Goal: Information Seeking & Learning: Learn about a topic

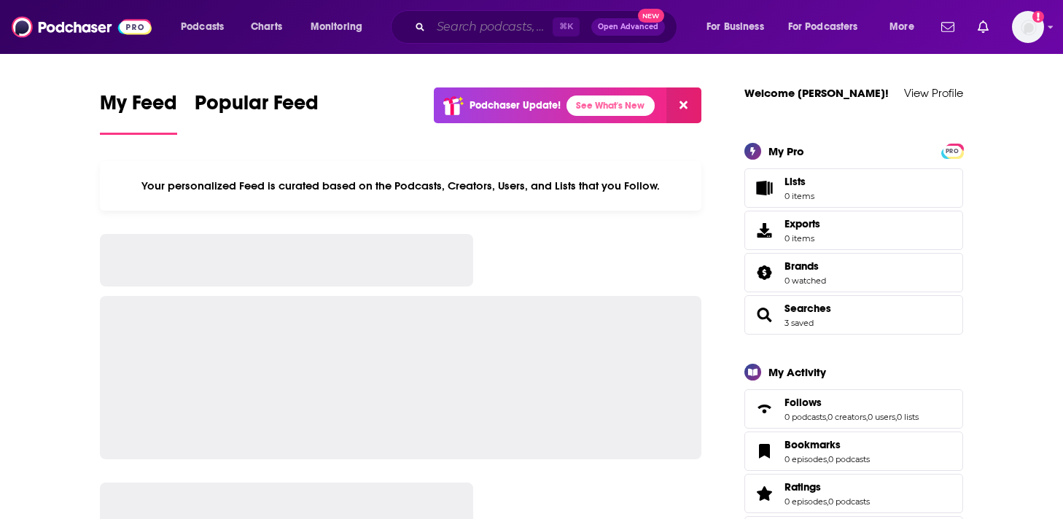
click at [484, 36] on input "Search podcasts, credits, & more..." at bounding box center [492, 26] width 122 height 23
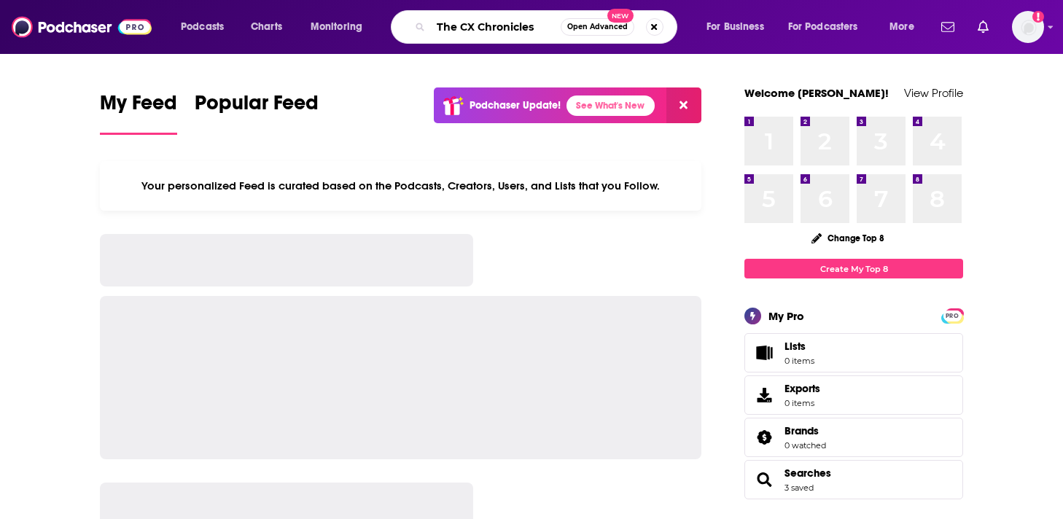
type input "The CX Chronicles"
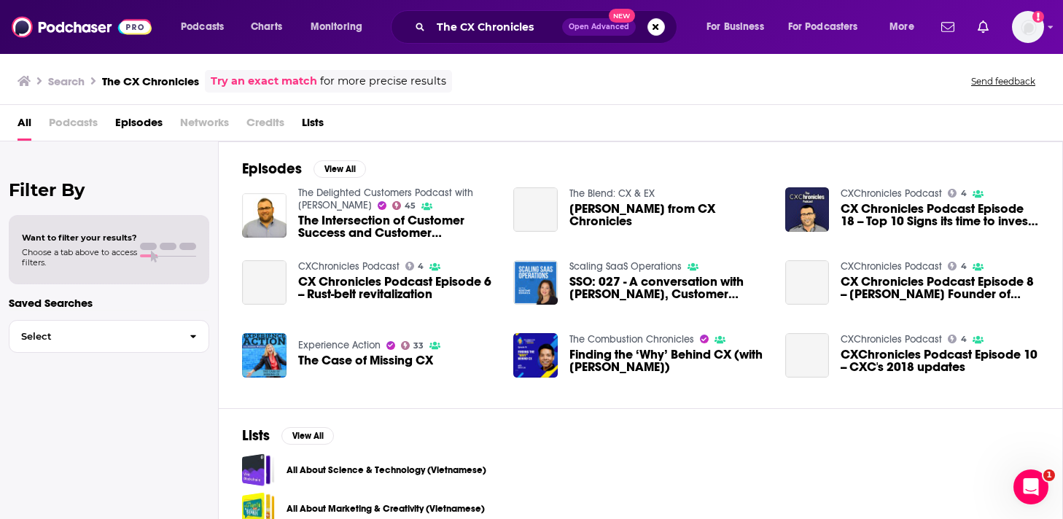
click at [83, 123] on span "Podcasts" at bounding box center [73, 126] width 49 height 30
click at [62, 122] on span "Podcasts" at bounding box center [73, 126] width 49 height 30
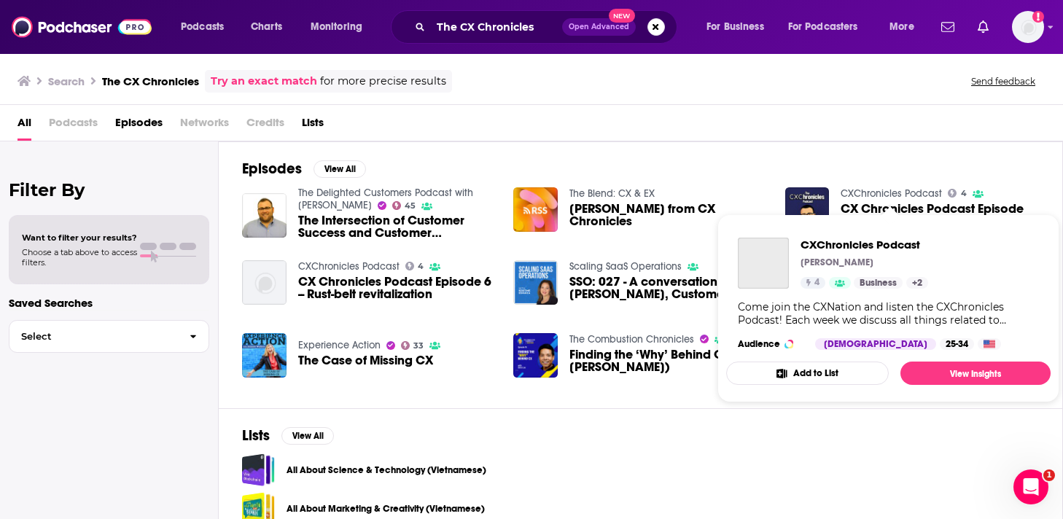
click at [857, 190] on link "CXChronicles Podcast" at bounding box center [891, 193] width 101 height 12
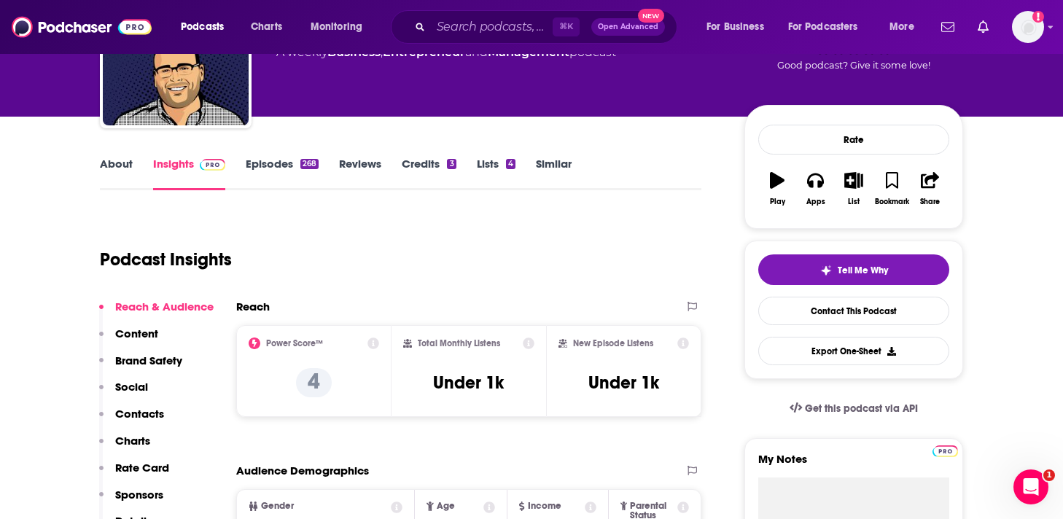
scroll to position [208, 0]
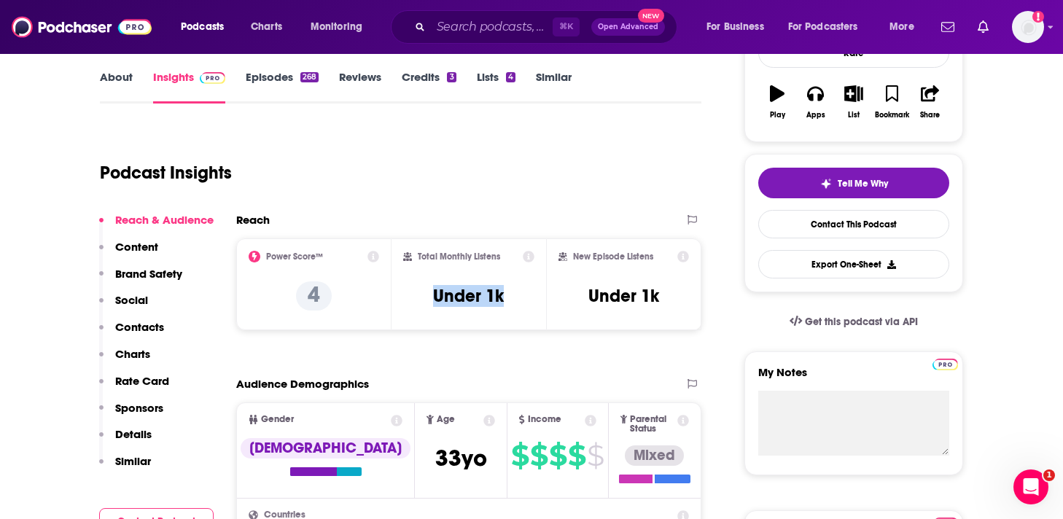
drag, startPoint x: 513, startPoint y: 298, endPoint x: 419, endPoint y: 298, distance: 94.1
click at [419, 298] on div "Total Monthly Listens Under 1k" at bounding box center [469, 284] width 132 height 67
copy h3 "Under 1k"
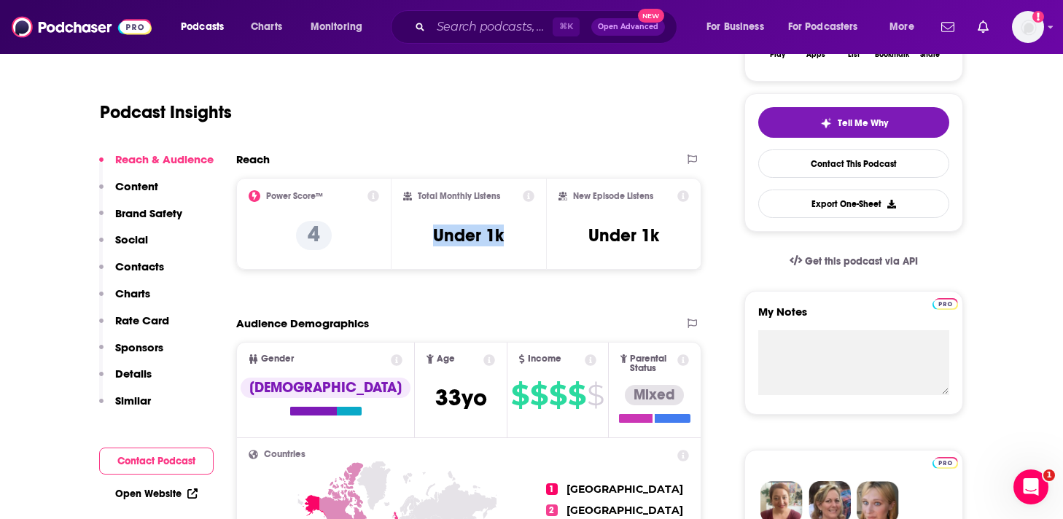
scroll to position [271, 0]
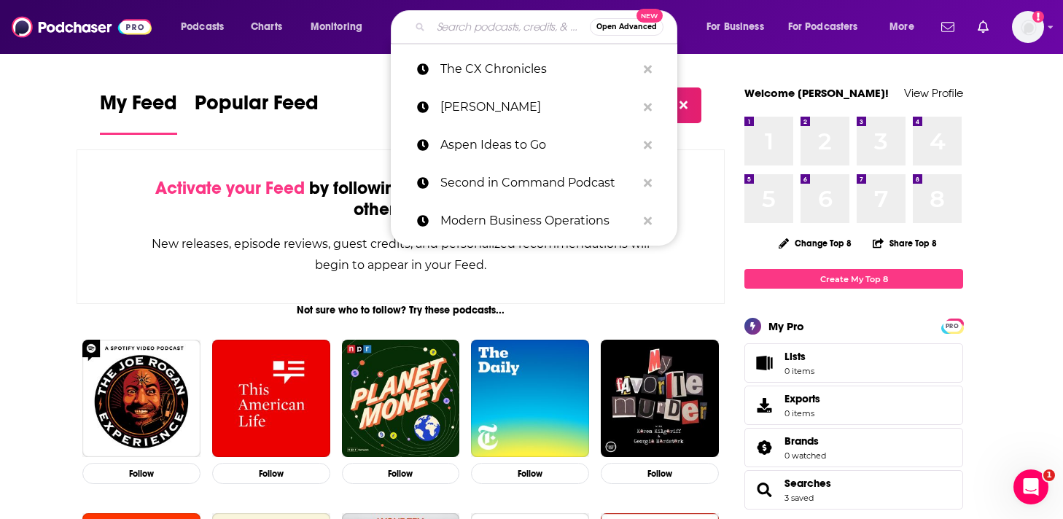
click at [465, 31] on input "Search podcasts, credits, & more..." at bounding box center [510, 26] width 159 height 23
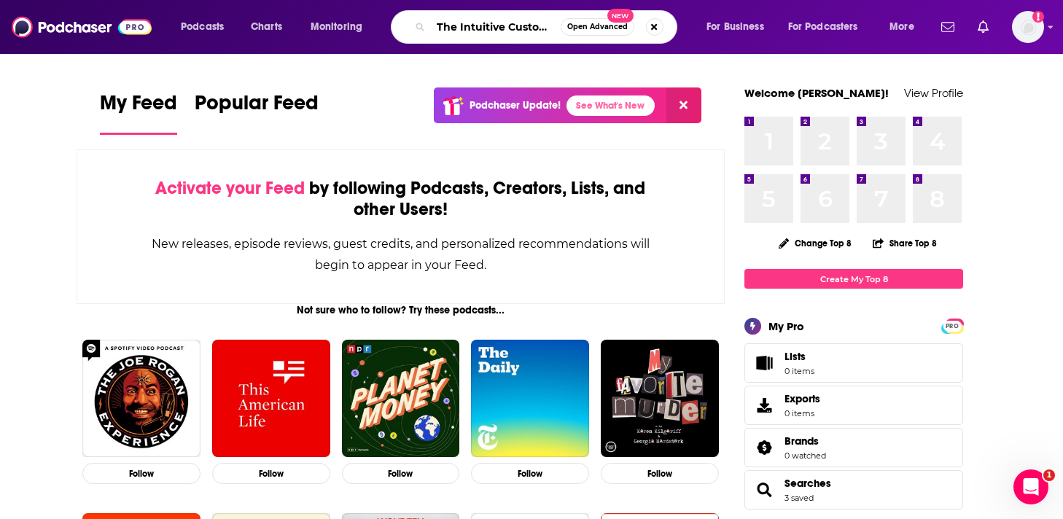
scroll to position [0, 6]
type input "The Intuitive Customer"
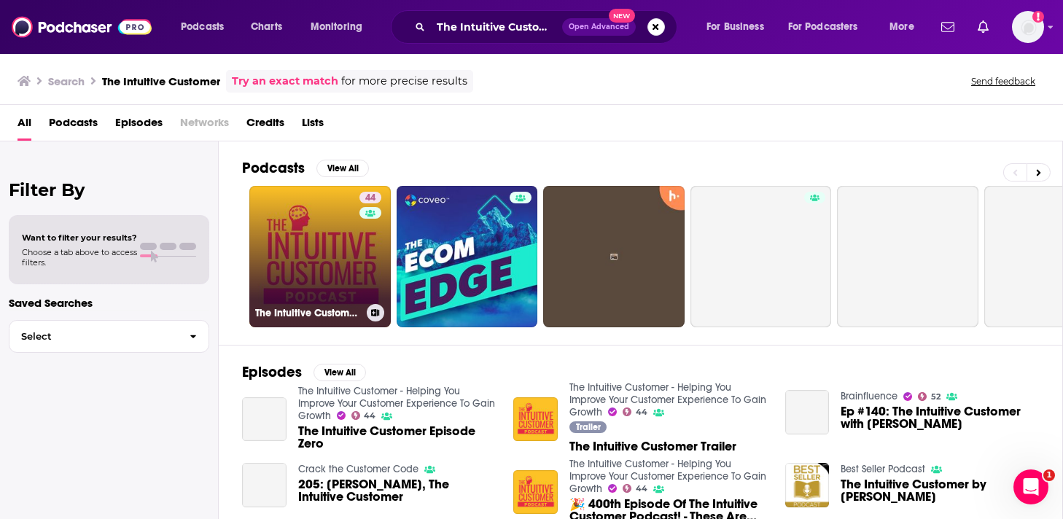
click at [311, 264] on link "44 The Intuitive Customer - Helping You Improve Your Customer Experience To Gai…" at bounding box center [319, 256] width 141 height 141
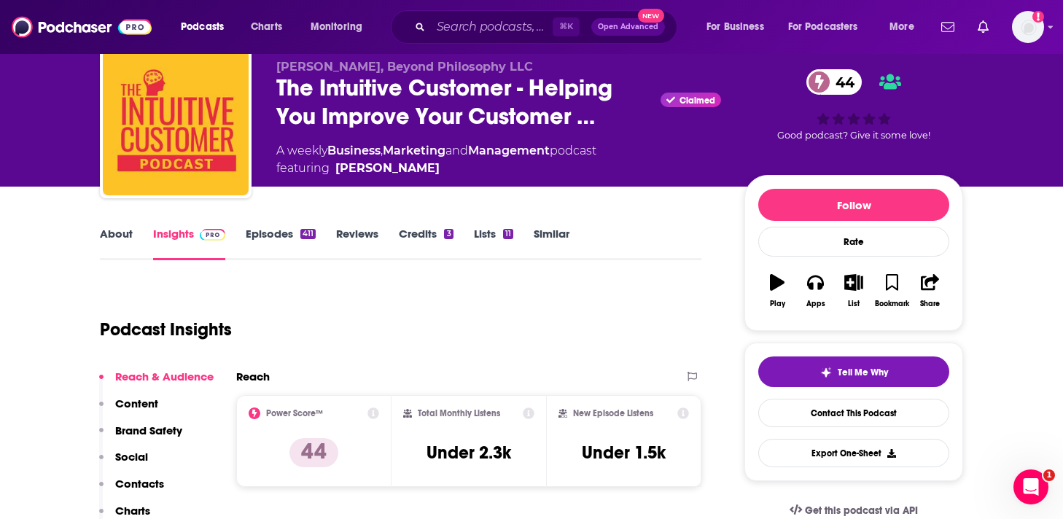
scroll to position [52, 0]
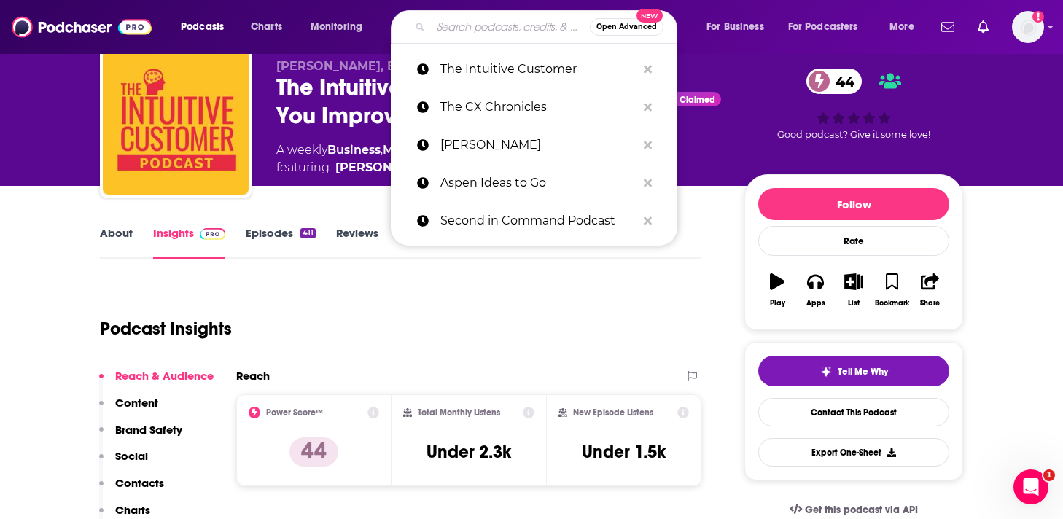
click at [463, 23] on input "Search podcasts, credits, & more..." at bounding box center [510, 26] width 159 height 23
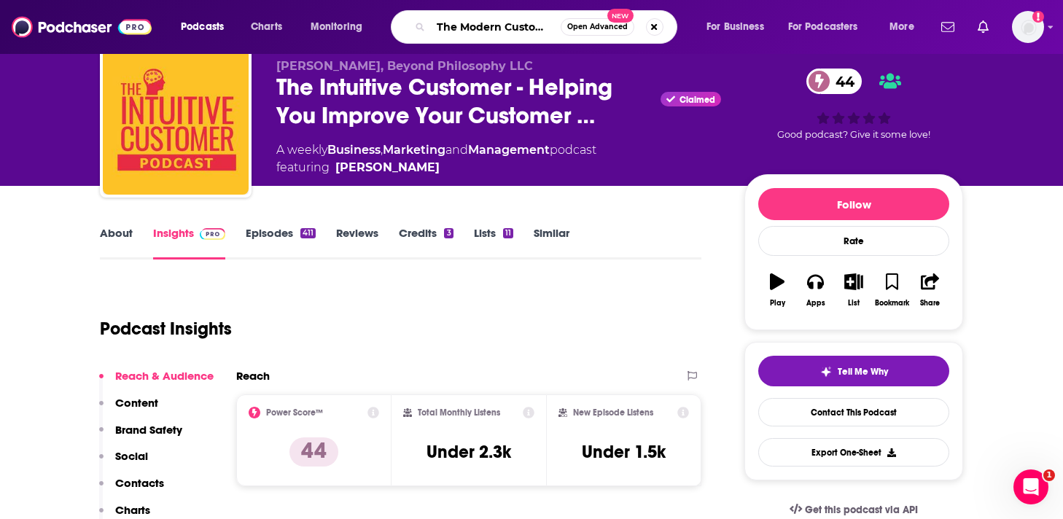
type input "The Modern Customer"
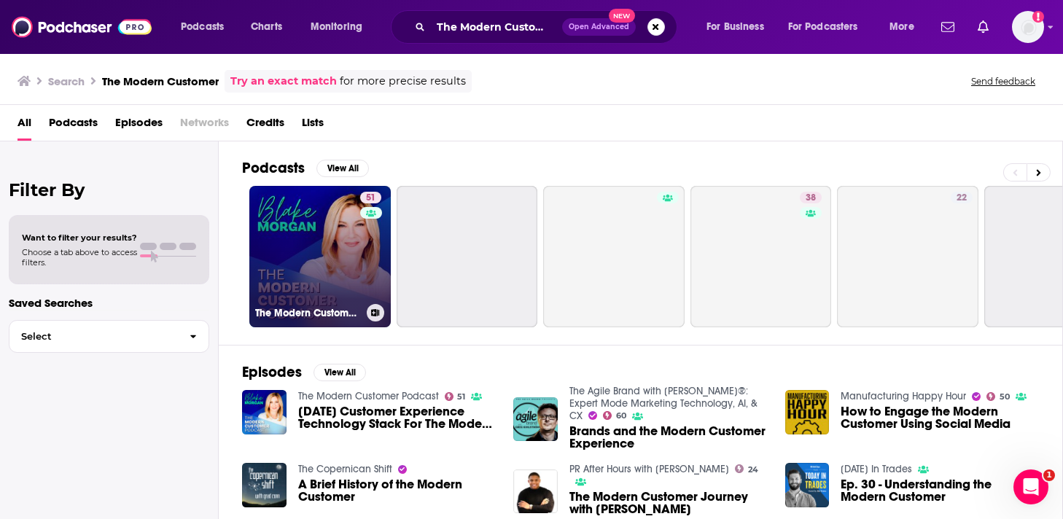
click at [300, 267] on link "51 The Modern Customer Podcast" at bounding box center [319, 256] width 141 height 141
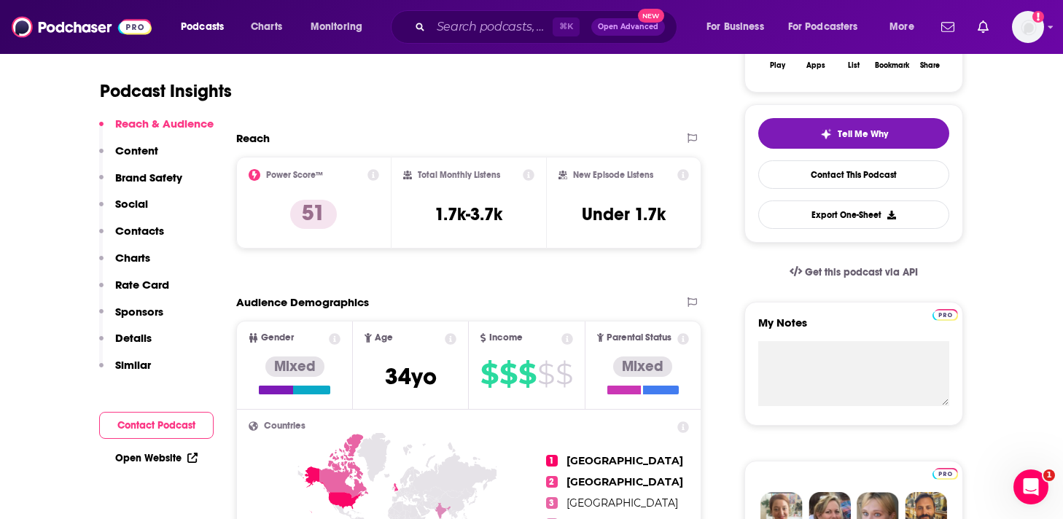
scroll to position [293, 0]
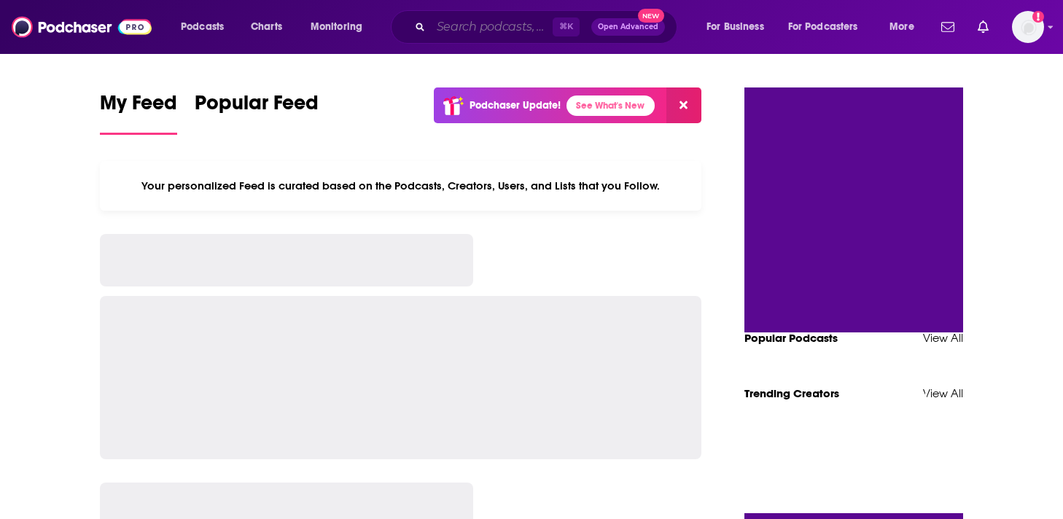
click at [476, 29] on input "Search podcasts, credits, & more..." at bounding box center [492, 26] width 122 height 23
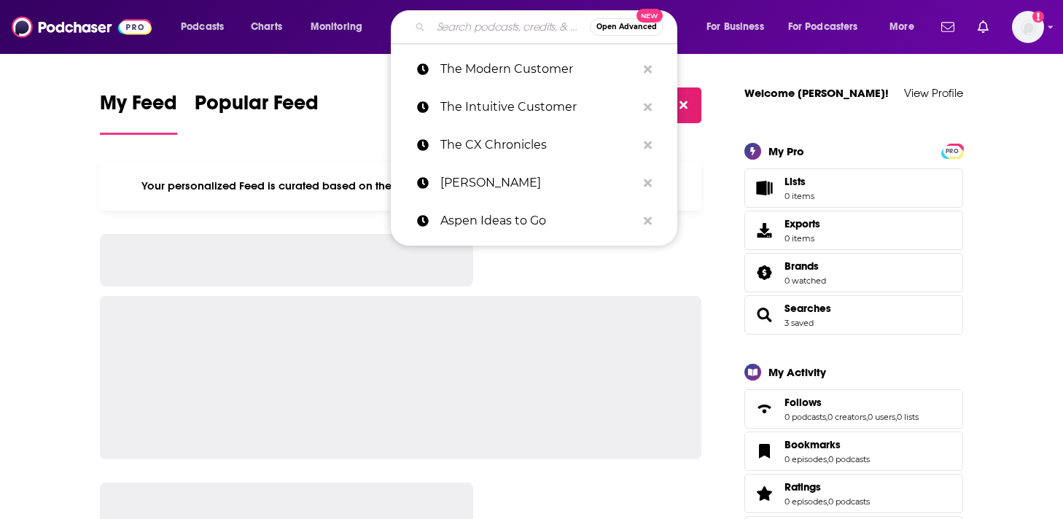
paste input "SparX by Mukesh Bansal - Podcast"
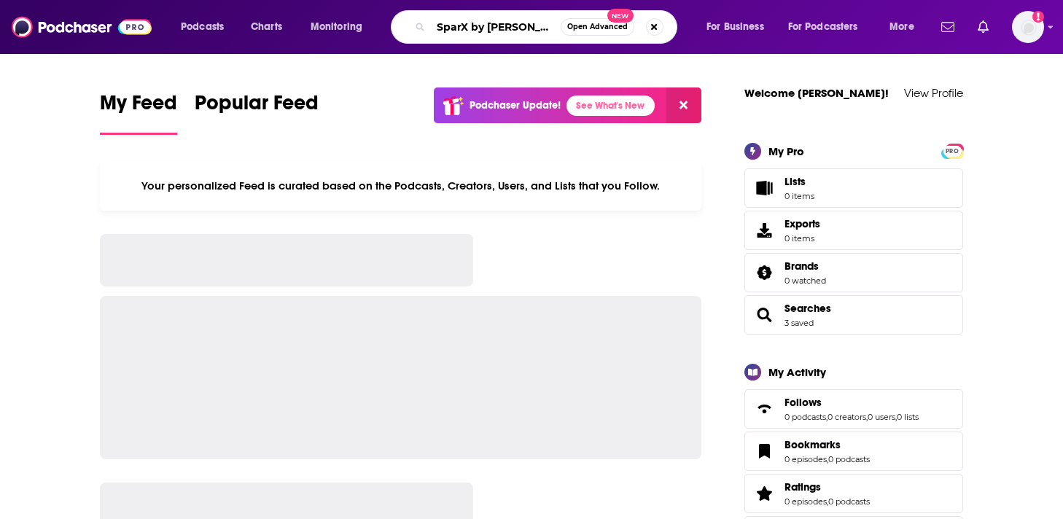
scroll to position [0, 67]
type input "SparX by Mukesh Bansal - Podcast"
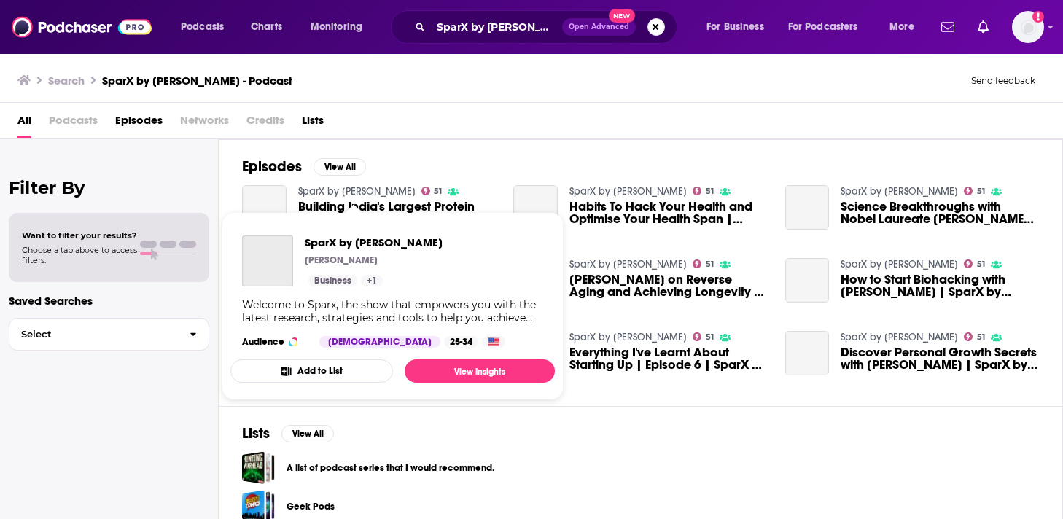
click at [327, 190] on link "SparX by Mukesh Bansal" at bounding box center [356, 191] width 117 height 12
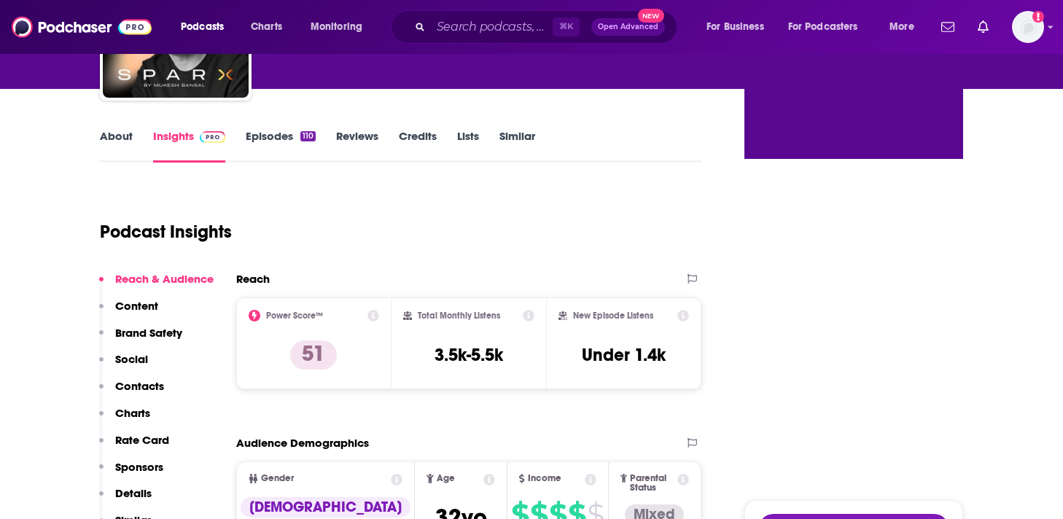
scroll to position [157, 0]
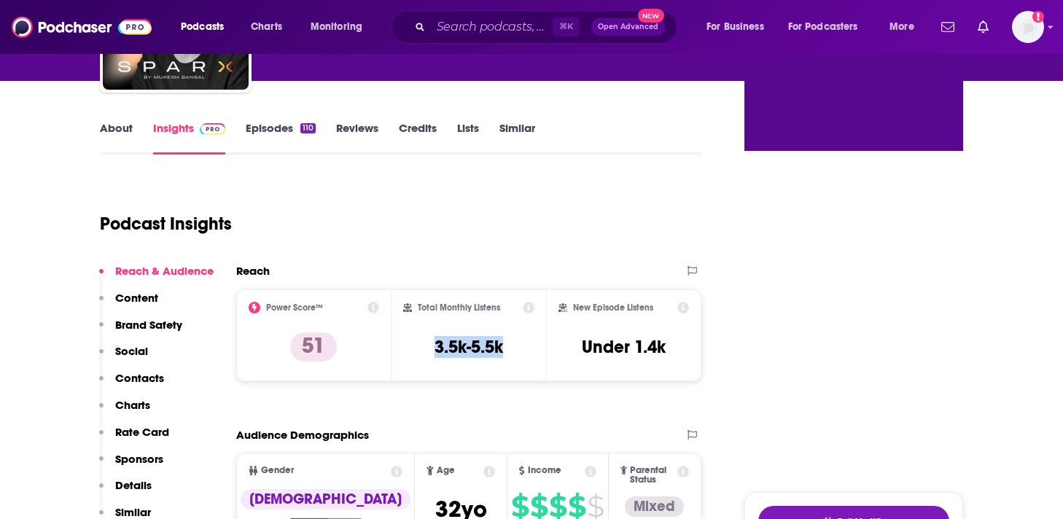
drag, startPoint x: 515, startPoint y: 343, endPoint x: 433, endPoint y: 341, distance: 81.7
click at [433, 341] on div "Total Monthly Listens 3.5k-5.5k" at bounding box center [469, 335] width 132 height 67
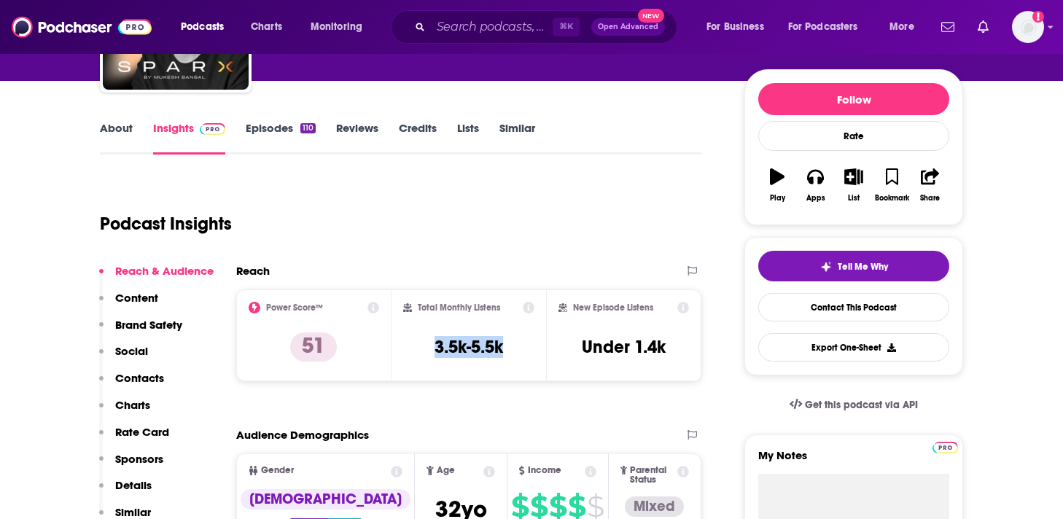
copy h3 "3.5k-5.5k"
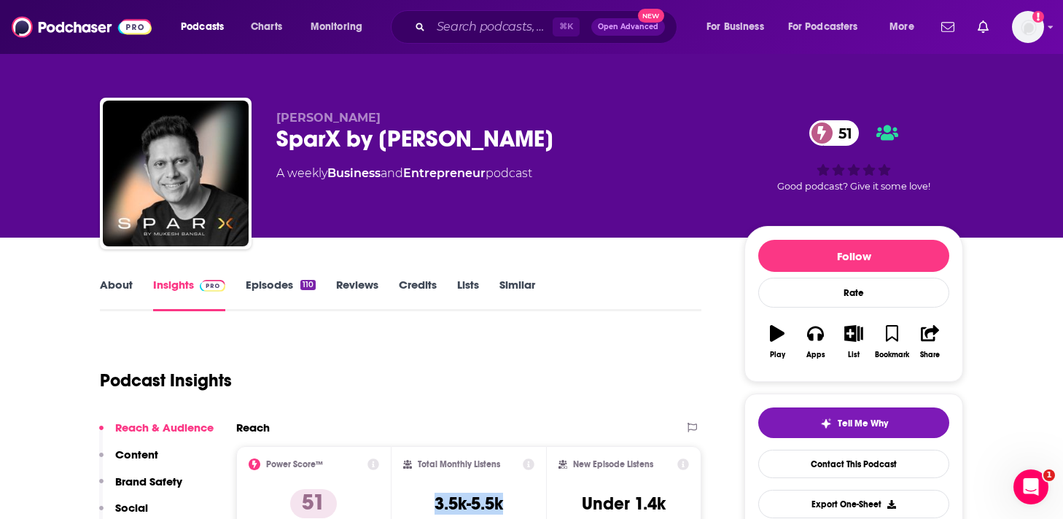
click at [128, 293] on link "About" at bounding box center [116, 295] width 33 height 34
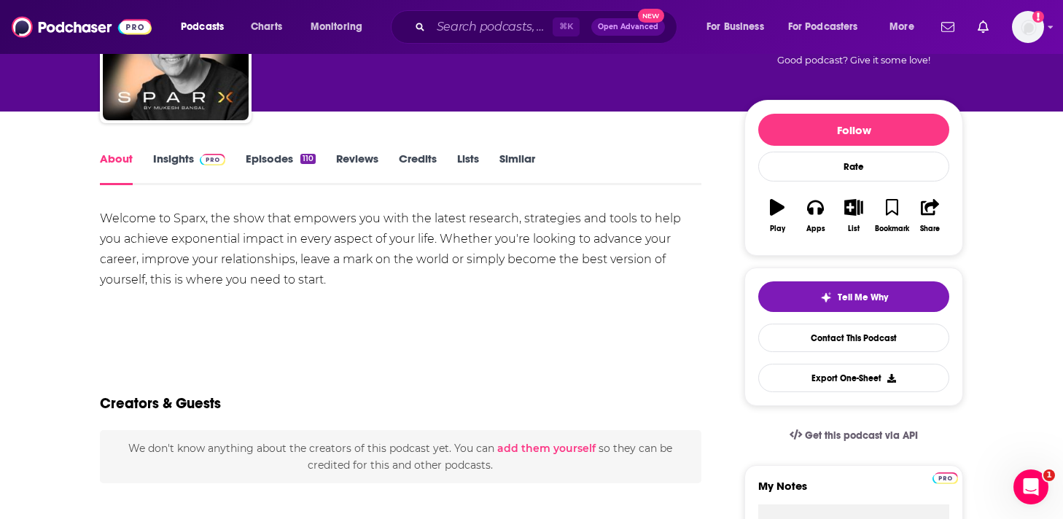
scroll to position [130, 0]
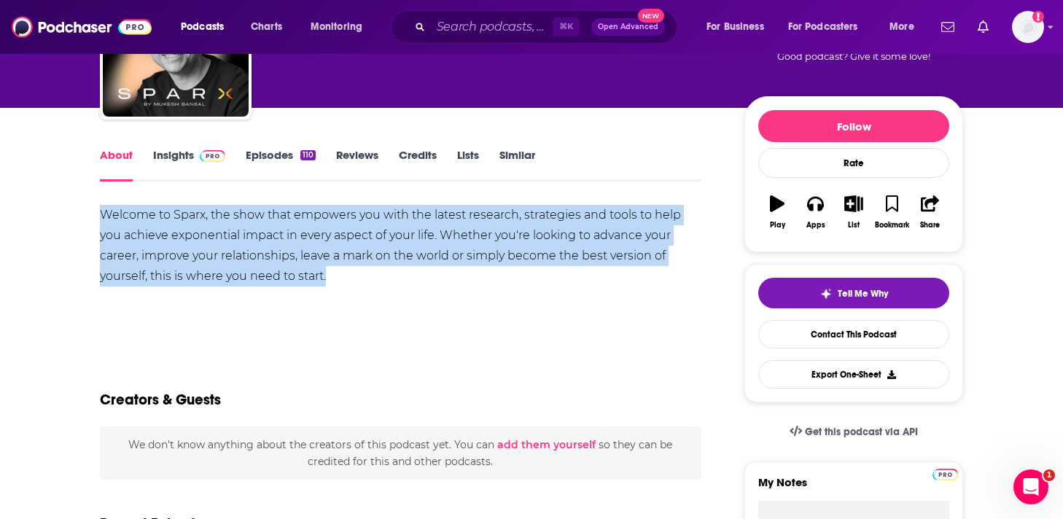
drag, startPoint x: 338, startPoint y: 274, endPoint x: 94, endPoint y: 215, distance: 251.2
copy div "Welcome to Sparx, the show that empowers you with the latest research, strategi…"
